Goal: Transaction & Acquisition: Book appointment/travel/reservation

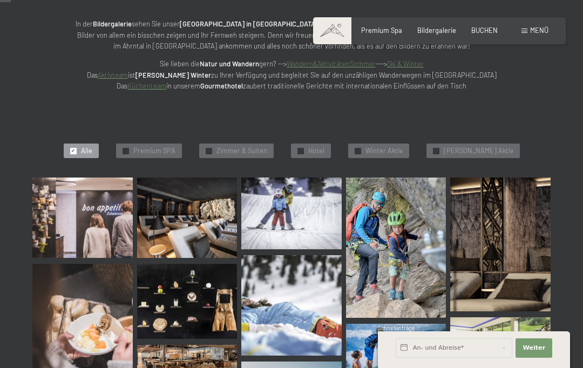
click at [324, 147] on span "Hotel" at bounding box center [316, 151] width 16 height 10
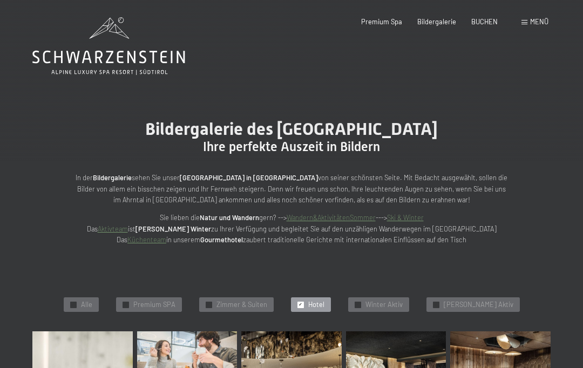
click at [530, 22] on span "Menü" at bounding box center [539, 21] width 18 height 9
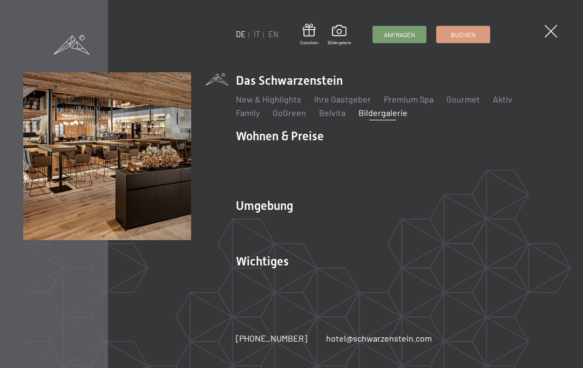
click at [256, 129] on img at bounding box center [133, 133] width 266 height 266
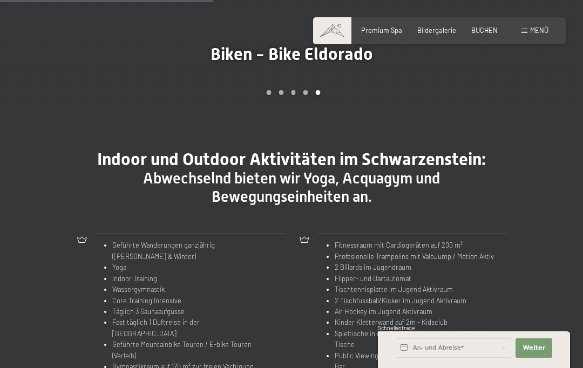
scroll to position [849, 0]
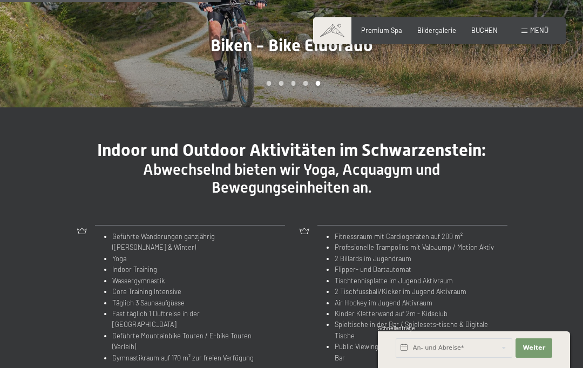
click at [55, 267] on div "Indoor und Outdoor Aktivitäten im Schwarzenstein: Abwechselnd bieten wir Yoga, …" at bounding box center [291, 257] width 496 height 234
click at [535, 27] on span "Menü" at bounding box center [539, 30] width 18 height 9
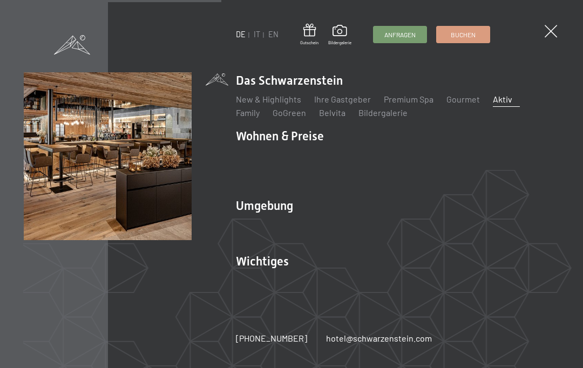
click at [262, 151] on img at bounding box center [133, 133] width 266 height 266
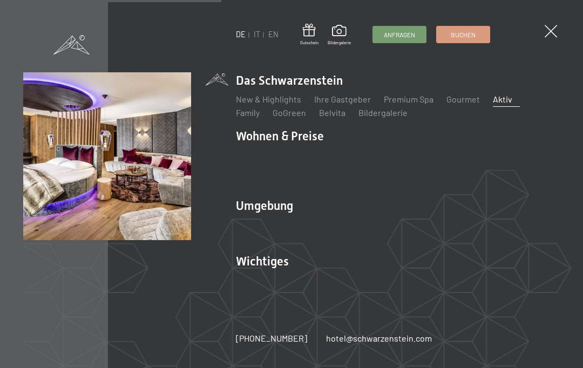
click at [354, 163] on li "Wohnen & Preise Inklusivleistungen Zimmer & Preise Liste Angebote Liste Familie…" at bounding box center [398, 158] width 324 height 61
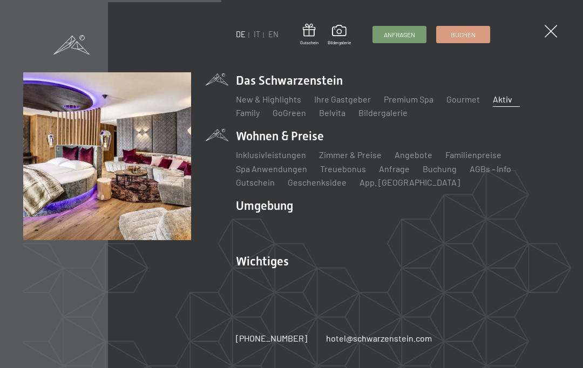
click at [345, 160] on link "Zimmer & Preise" at bounding box center [350, 154] width 63 height 10
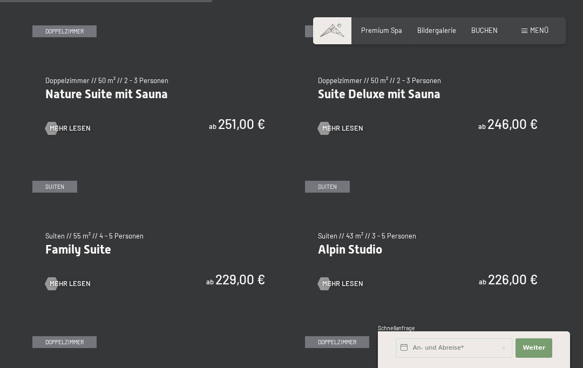
scroll to position [893, 0]
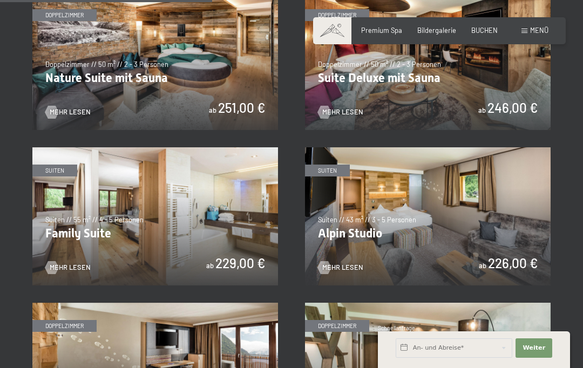
click at [60, 263] on span "Mehr Lesen" at bounding box center [70, 268] width 41 height 10
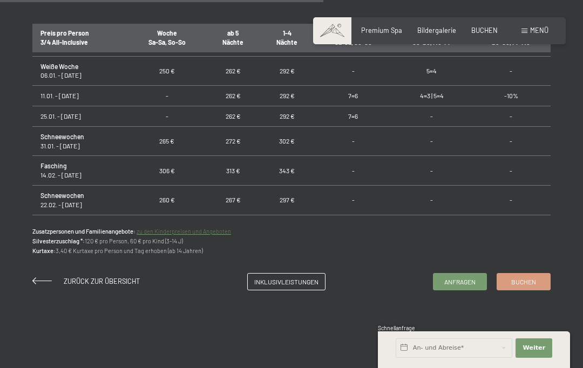
scroll to position [673, 0]
click at [427, 358] on input "text" at bounding box center [453, 347] width 117 height 19
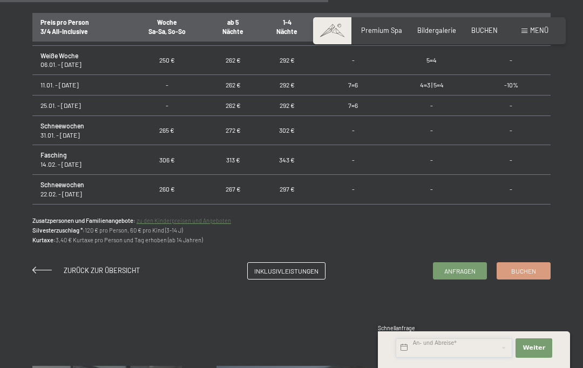
scroll to position [685, 0]
click at [404, 358] on input "text" at bounding box center [453, 347] width 117 height 19
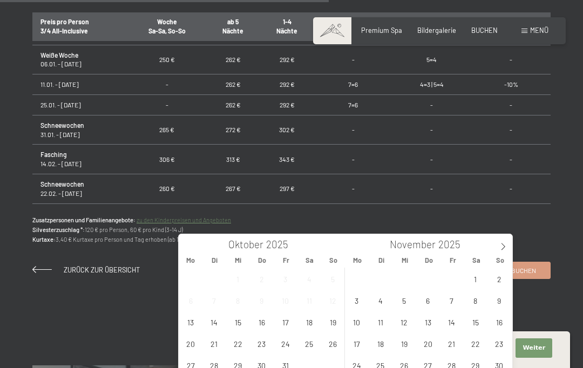
click at [502, 250] on icon at bounding box center [503, 247] width 8 height 8
click at [503, 245] on icon at bounding box center [503, 246] width 4 height 7
type input "2026"
click at [501, 248] on icon at bounding box center [503, 247] width 8 height 8
type input "2026"
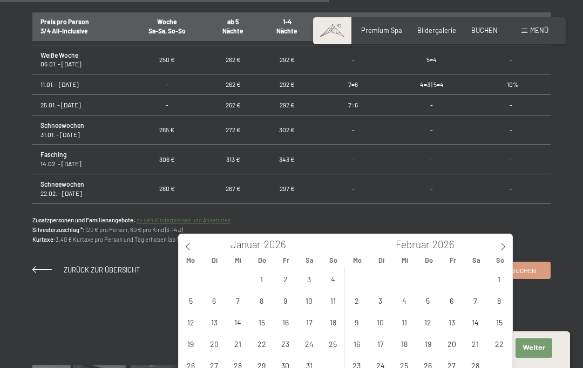
click at [500, 247] on icon at bounding box center [503, 247] width 8 height 8
click at [500, 245] on icon at bounding box center [503, 247] width 8 height 8
click at [501, 245] on icon at bounding box center [503, 247] width 8 height 8
click at [500, 244] on icon at bounding box center [503, 247] width 8 height 8
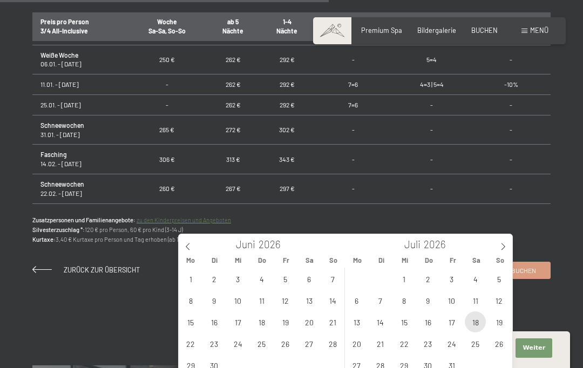
click at [473, 325] on span "18" at bounding box center [474, 321] width 21 height 21
click at [471, 343] on span "25" at bounding box center [474, 343] width 21 height 21
type input "Sa. 18.07.2026 - Sa. 25.07.2026"
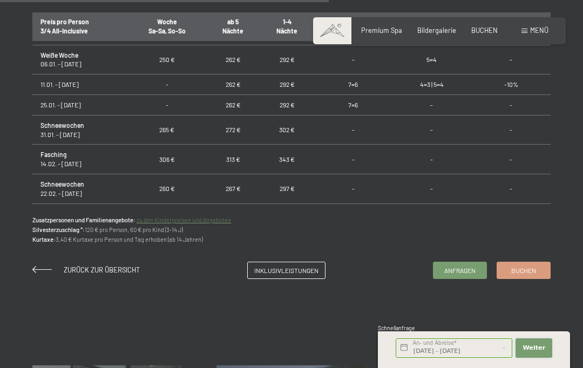
click at [534, 352] on span "Weiter" at bounding box center [533, 348] width 23 height 9
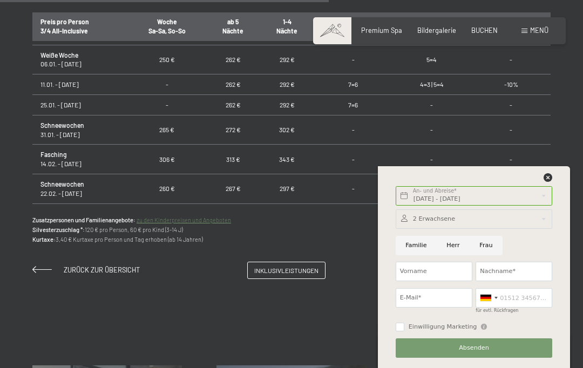
click at [415, 229] on div at bounding box center [473, 218] width 156 height 19
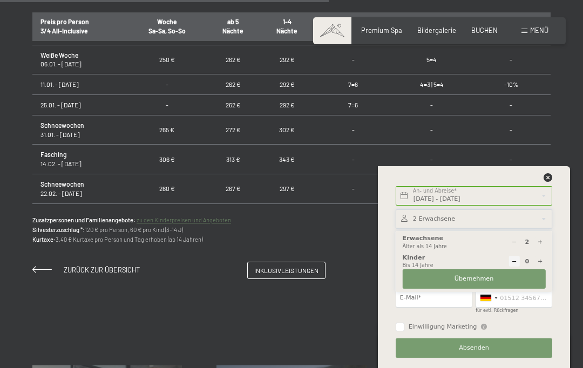
click at [541, 264] on icon at bounding box center [540, 261] width 6 height 6
type input "1"
select select
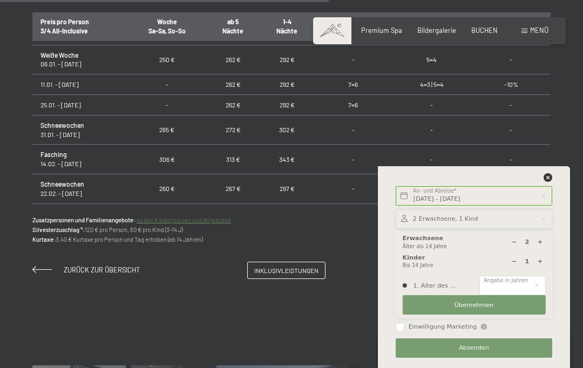
click at [536, 266] on div at bounding box center [539, 261] width 11 height 11
type input "2"
select select
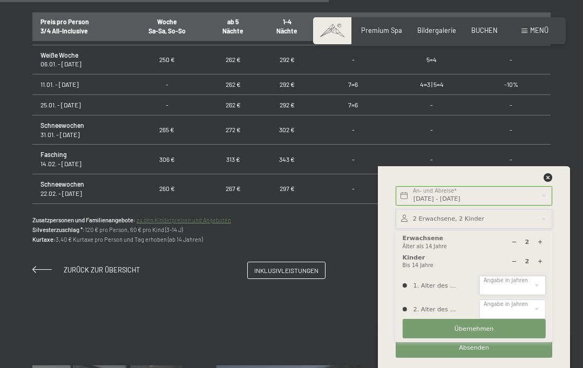
click at [520, 295] on select "0 1 2 3 4 5 6 7 8 9 10 11 12 13 14" at bounding box center [512, 285] width 66 height 19
select select "11"
click at [538, 319] on select "0 1 2 3 4 5 6 7 8 9 10 11 12 13 14" at bounding box center [512, 308] width 66 height 19
select select "9"
click at [460, 333] on span "Übernehmen" at bounding box center [473, 329] width 39 height 9
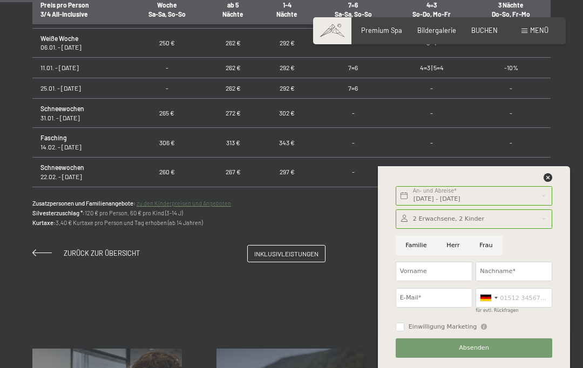
scroll to position [713, 0]
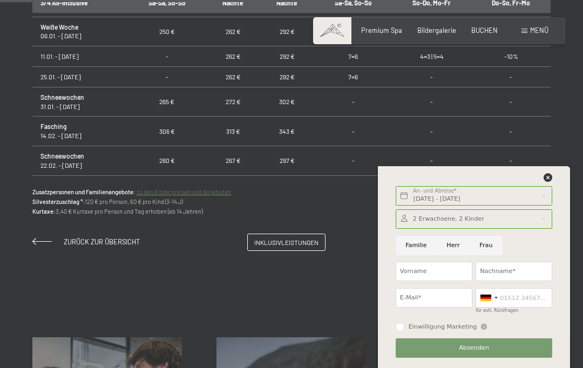
click at [421, 358] on button "Absenden" at bounding box center [473, 347] width 156 height 19
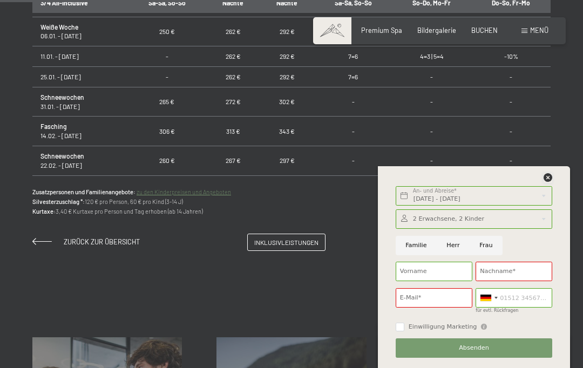
click at [543, 182] on icon at bounding box center [547, 177] width 9 height 9
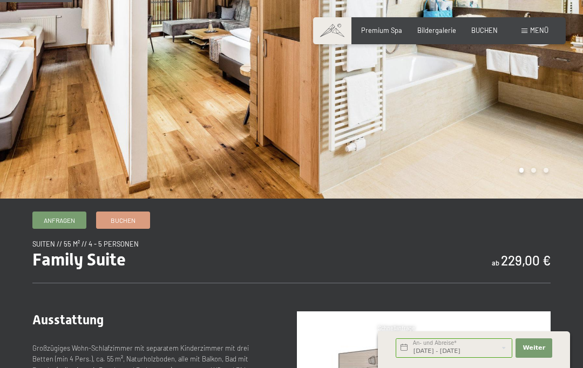
scroll to position [148, 0]
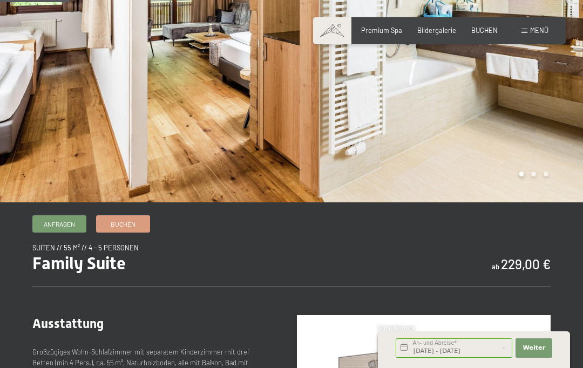
click at [483, 30] on span "BUCHEN" at bounding box center [484, 30] width 26 height 9
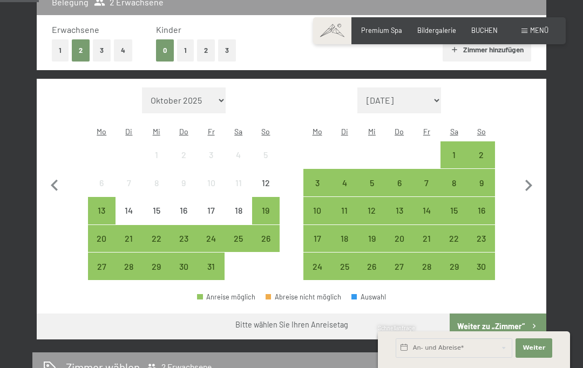
click at [435, 97] on select "[DATE] Dezember 2025 Januar 2026 Februar 2026 März 2026 [DATE] Mai 2026 Juni 20…" at bounding box center [399, 100] width 84 height 26
select select "[DATE]"
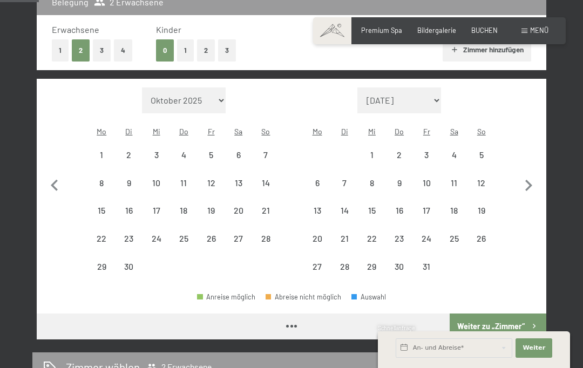
select select "[DATE]"
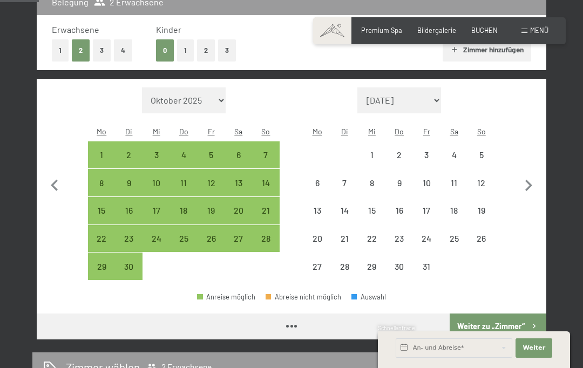
select select "[DATE]"
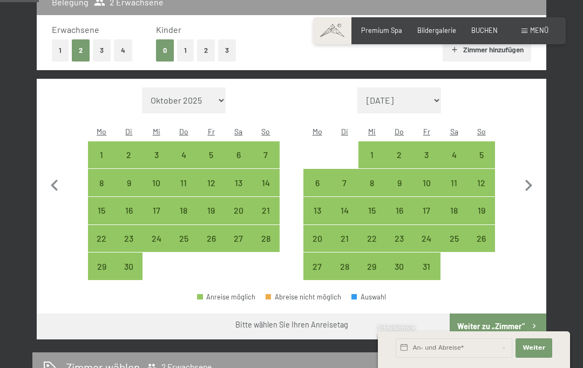
click at [454, 207] on div "18" at bounding box center [453, 218] width 25 height 25
select select "[DATE]"
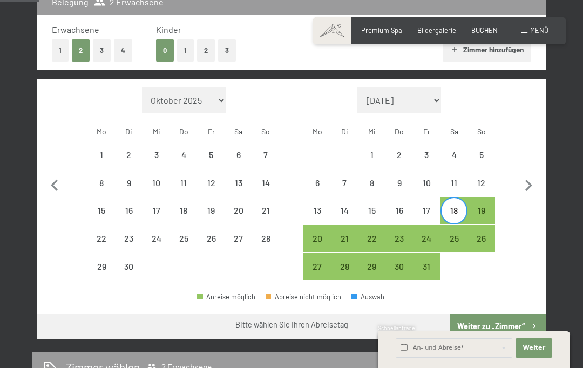
click at [449, 240] on div "25" at bounding box center [453, 246] width 25 height 25
select select "[DATE]"
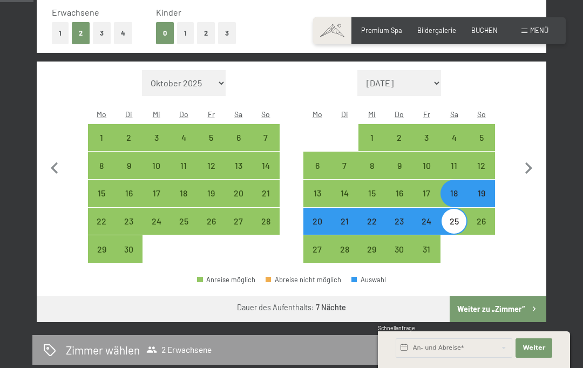
click at [488, 308] on button "Weiter zu „Zimmer“" at bounding box center [497, 309] width 97 height 26
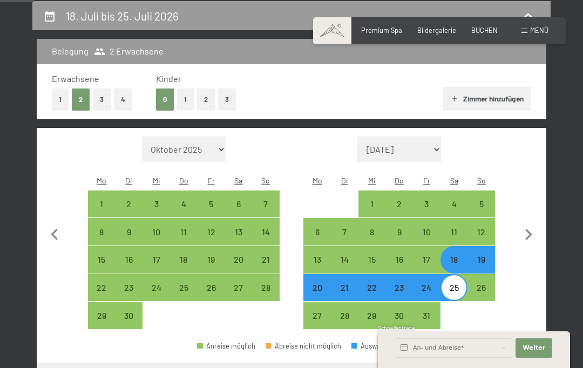
select select "[DATE]"
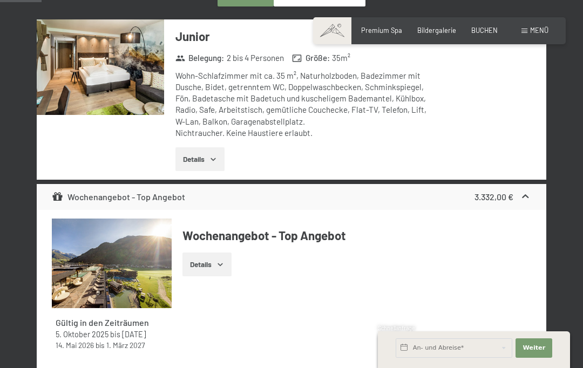
scroll to position [310, 0]
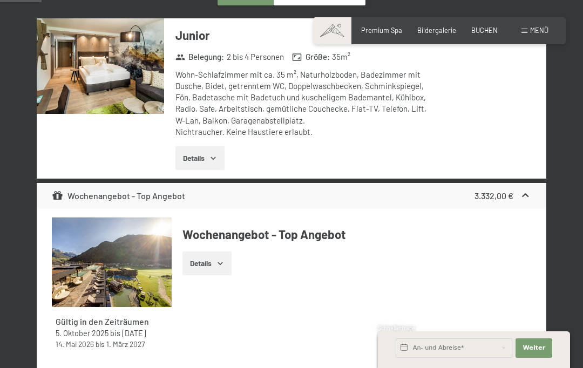
click at [213, 158] on icon "button" at bounding box center [213, 158] width 9 height 9
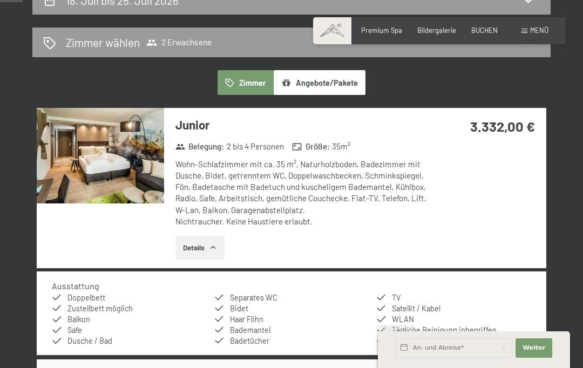
scroll to position [96, 0]
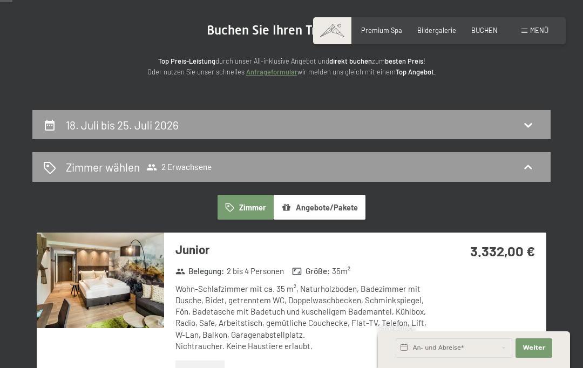
click at [91, 168] on h2 "Zimmer wählen" at bounding box center [103, 167] width 74 height 16
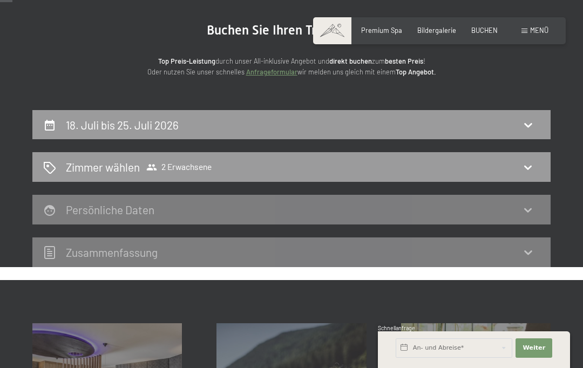
click at [524, 162] on icon at bounding box center [527, 167] width 13 height 13
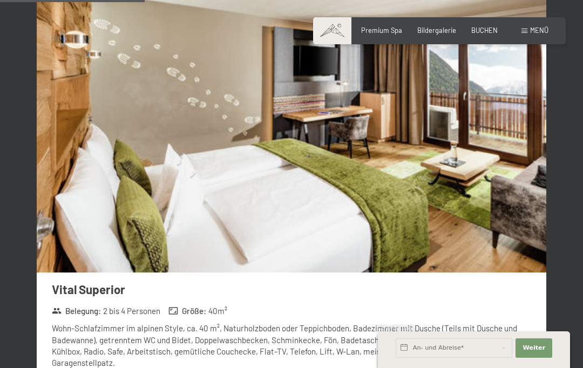
scroll to position [2183, 0]
